Goal: Task Accomplishment & Management: Use online tool/utility

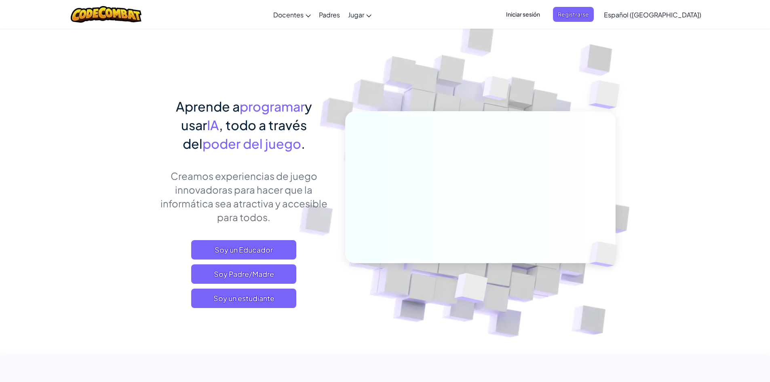
click at [534, 4] on div "Iniciar sesión Registrarse Español (América Latina) English (US) English (UK) 简…" at bounding box center [601, 15] width 208 height 22
click at [531, 8] on span "Iniciar sesión" at bounding box center [523, 14] width 44 height 15
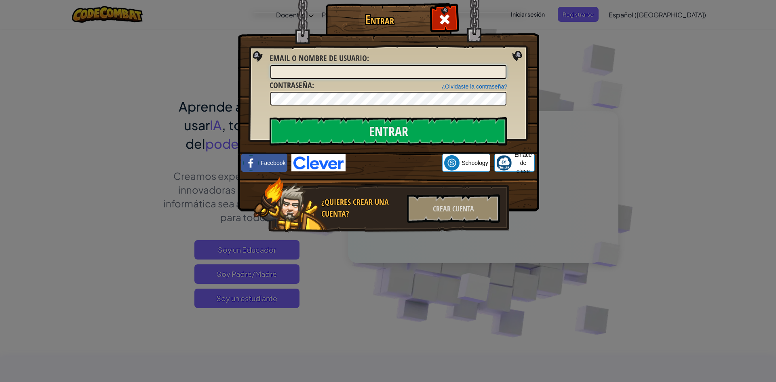
click at [325, 70] on input "Email o Nombre de usuario :" at bounding box center [388, 72] width 236 height 14
type input "Elizondo69"
click at [562, 40] on div "Entrar Error desconocido. Email o Nombre de usuario : Elizondo69 ¿Olvidaste la …" at bounding box center [388, 191] width 776 height 382
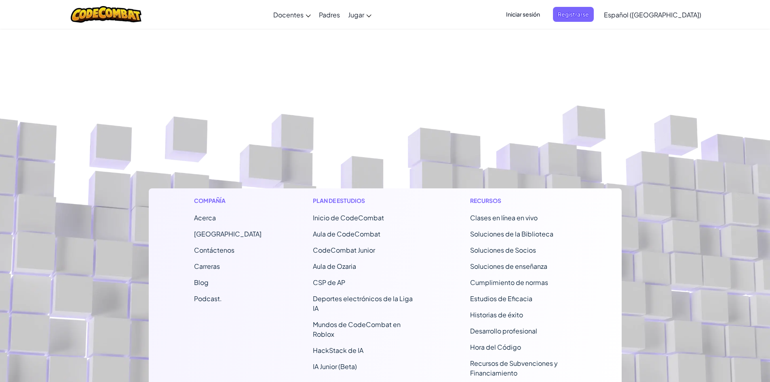
scroll to position [5203, 0]
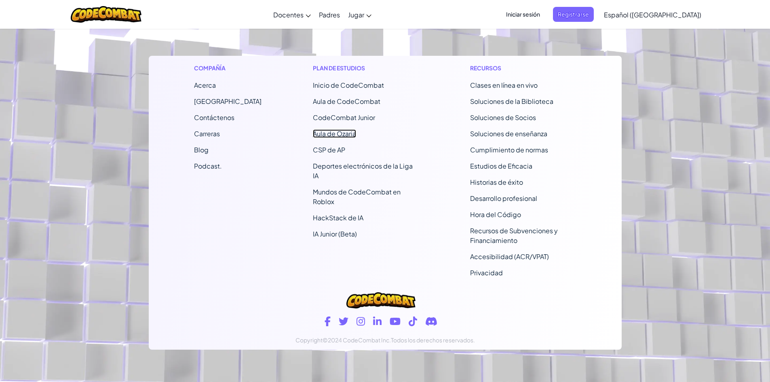
click at [313, 130] on font "Aula de Ozaria" at bounding box center [334, 133] width 43 height 8
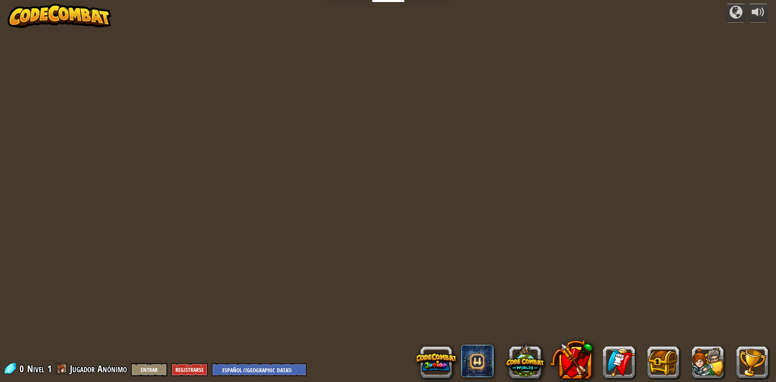
select select "es-419"
